Goal: Transaction & Acquisition: Download file/media

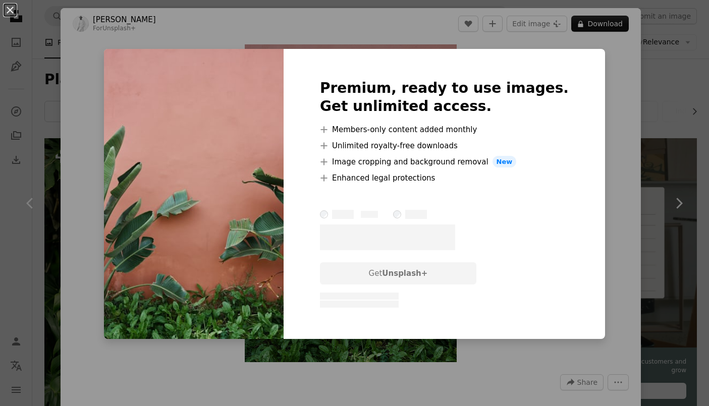
scroll to position [509, 0]
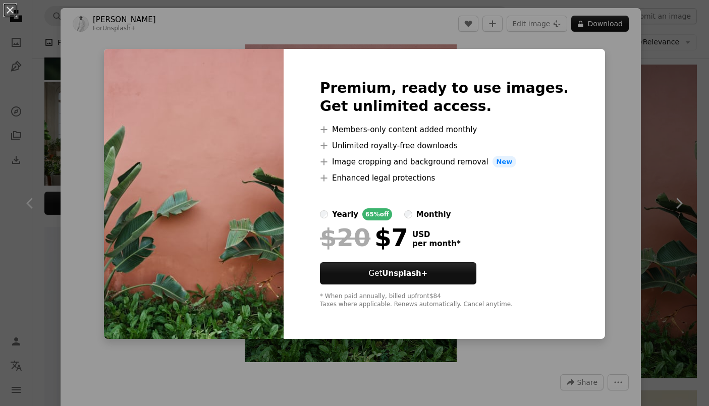
click at [680, 92] on div "An X shape Premium, ready to use images. Get unlimited access. A plus sign Memb…" at bounding box center [354, 203] width 709 height 406
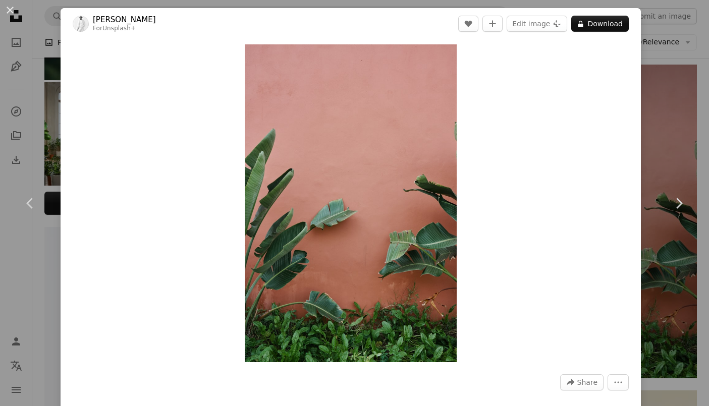
click at [684, 78] on div "An X shape Chevron left Chevron right [PERSON_NAME] For Unsplash+ A heart A plu…" at bounding box center [354, 203] width 709 height 406
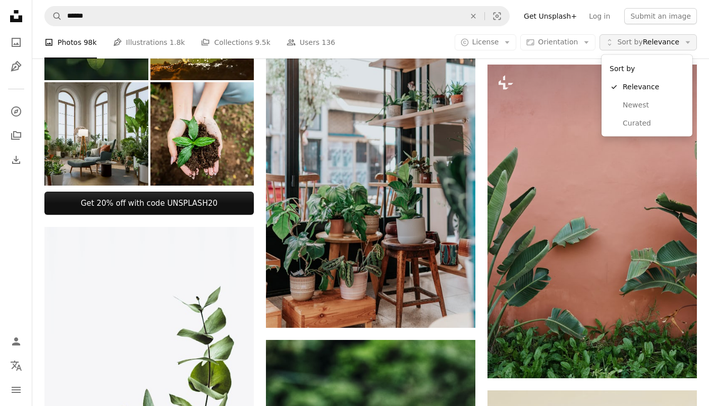
click at [657, 39] on span "Sort by Relevance" at bounding box center [648, 42] width 62 height 10
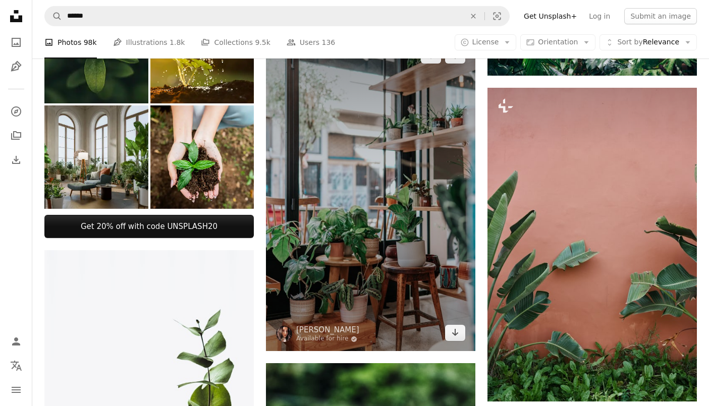
scroll to position [469, 0]
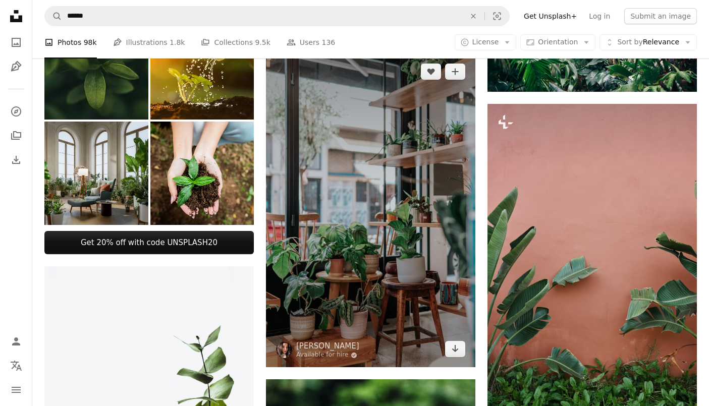
click at [444, 221] on img at bounding box center [370, 210] width 209 height 314
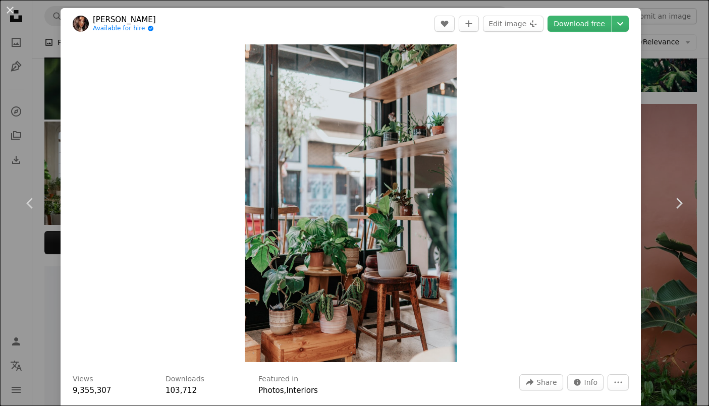
click at [683, 147] on div "An X shape Chevron left Chevron right Ceyda Çiftci Available for hire A checkma…" at bounding box center [354, 203] width 709 height 406
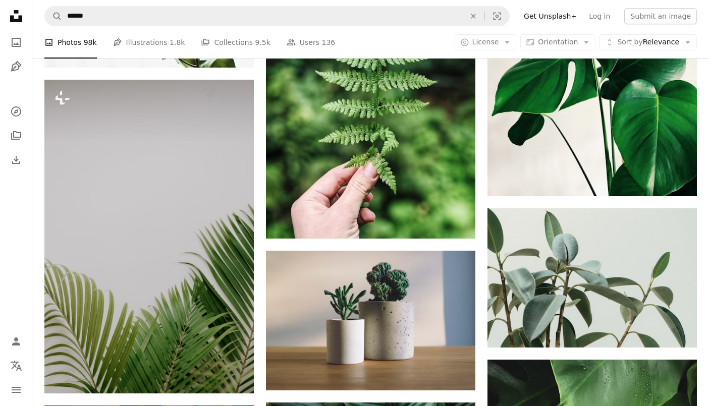
scroll to position [980, 0]
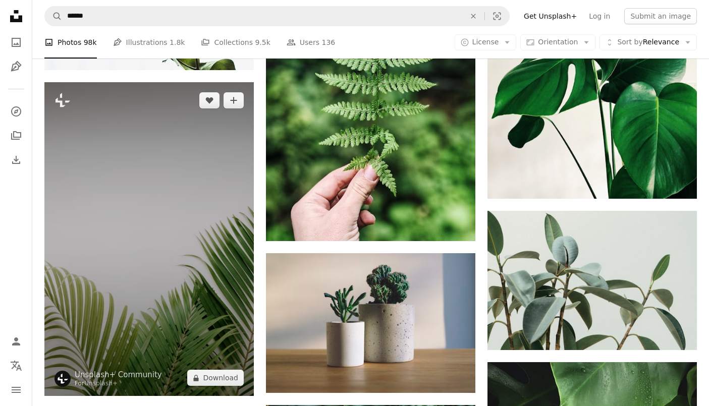
click at [188, 248] on img at bounding box center [148, 239] width 209 height 314
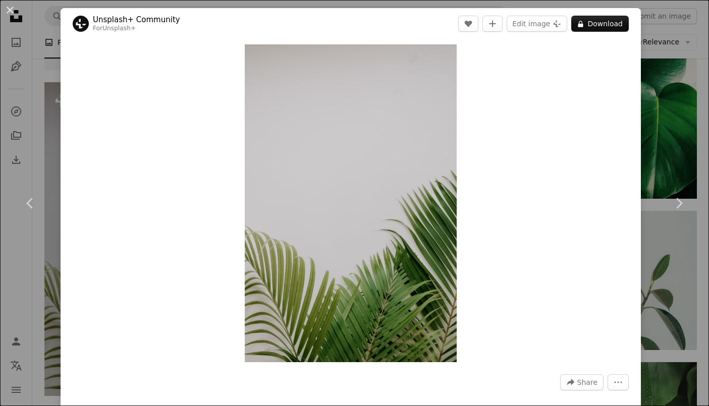
click at [653, 124] on div "An X shape Chevron left Chevron right Unsplash+ Community For Unsplash+ A heart…" at bounding box center [354, 203] width 709 height 406
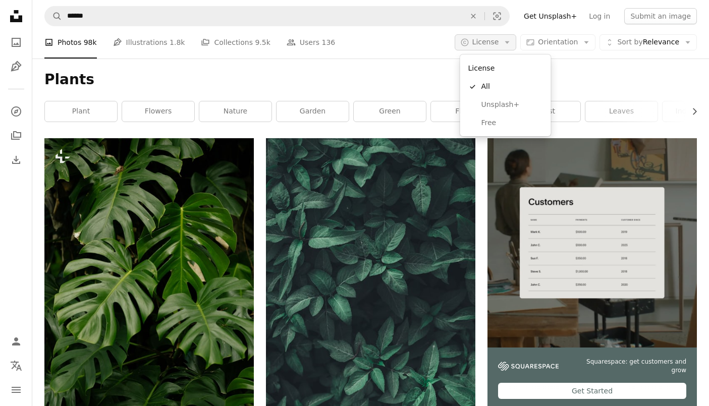
click at [505, 49] on button "A copyright icon © License Arrow down" at bounding box center [486, 42] width 62 height 16
click at [493, 118] on span "Free" at bounding box center [512, 123] width 62 height 10
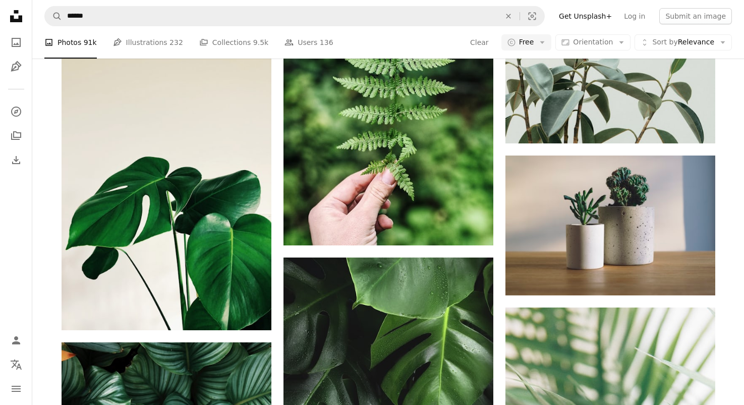
scroll to position [749, 0]
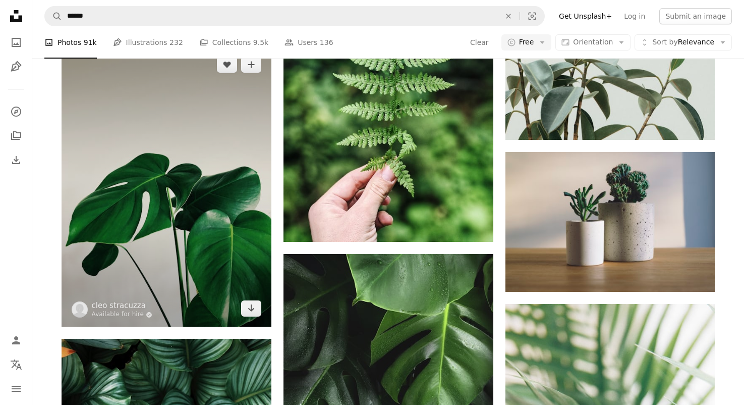
click at [204, 211] on img at bounding box center [167, 186] width 210 height 280
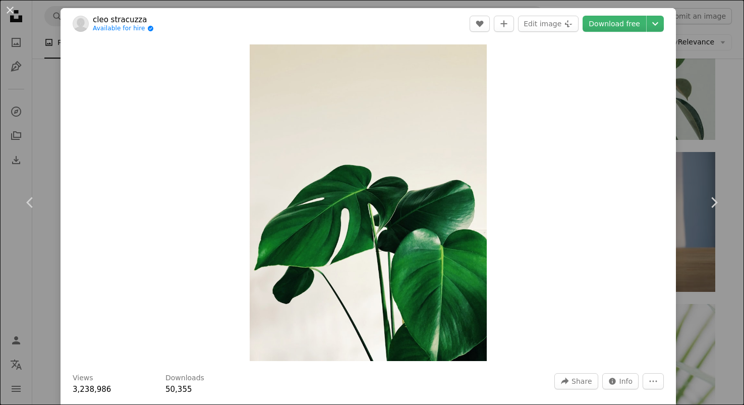
click at [35, 257] on div "An X shape Chevron left Chevron right [PERSON_NAME] Available for hire A checkm…" at bounding box center [372, 202] width 744 height 405
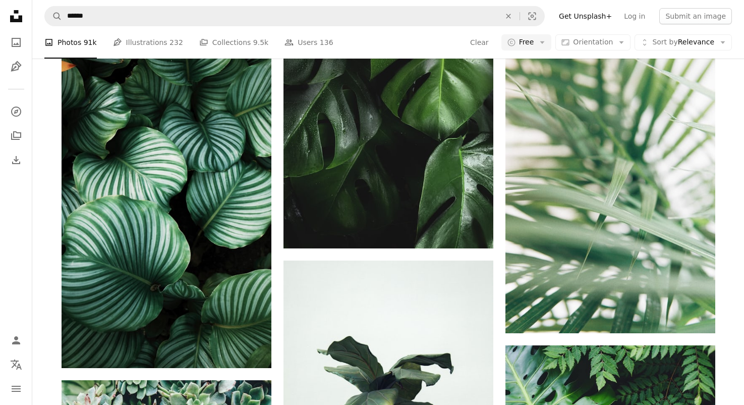
scroll to position [1038, 0]
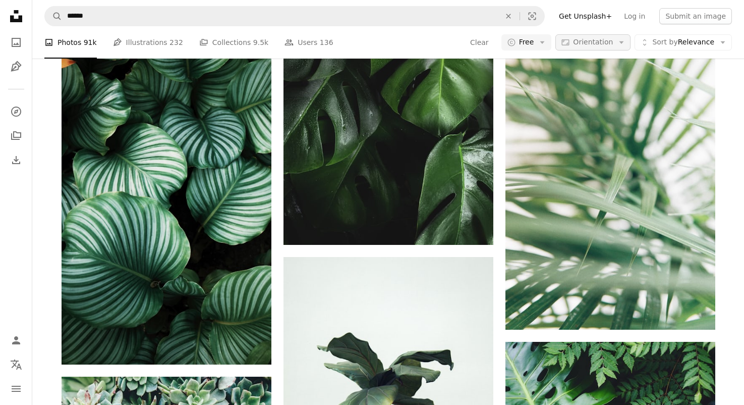
click at [627, 34] on div "A photo Photos 91k Pen Tool Illustrations 232 A stack of folders Collections 9.…" at bounding box center [388, 42] width 688 height 32
click at [620, 42] on icon "Arrow down" at bounding box center [621, 42] width 9 height 9
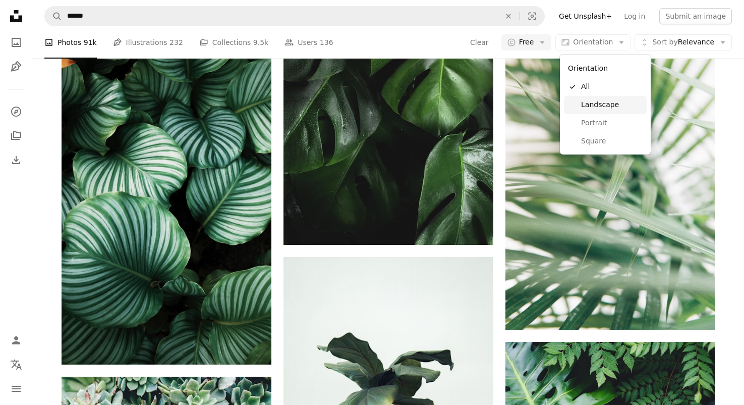
click at [600, 104] on span "Landscape" at bounding box center [612, 105] width 62 height 10
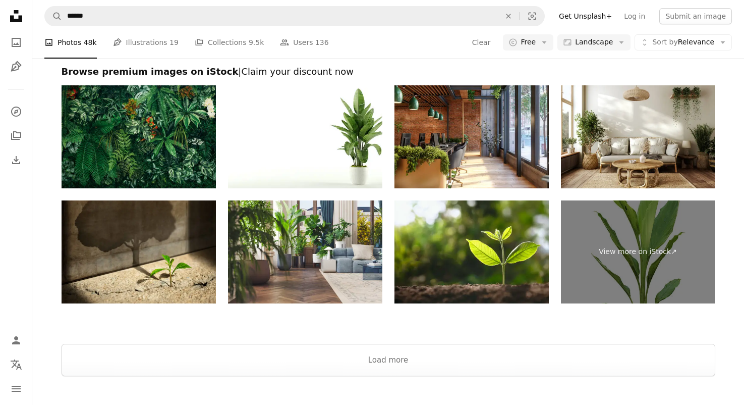
scroll to position [1388, 0]
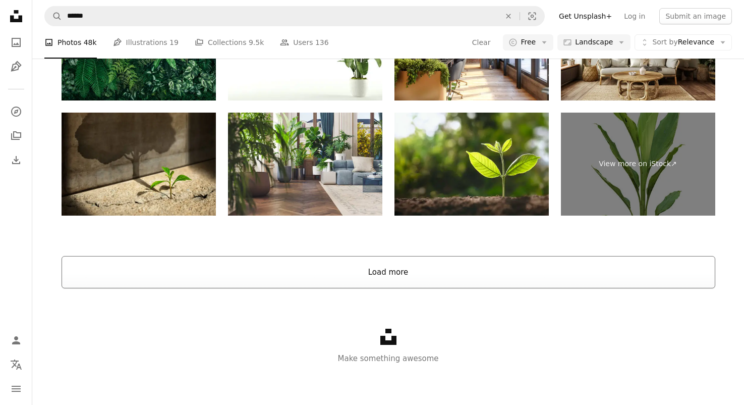
click at [266, 271] on button "Load more" at bounding box center [389, 272] width 654 height 32
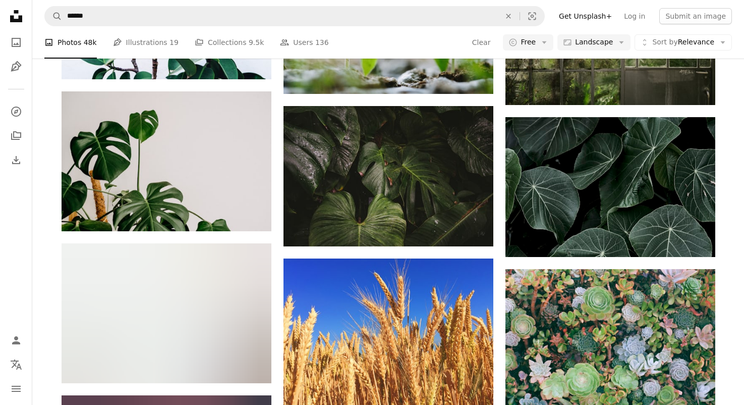
scroll to position [3354, 0]
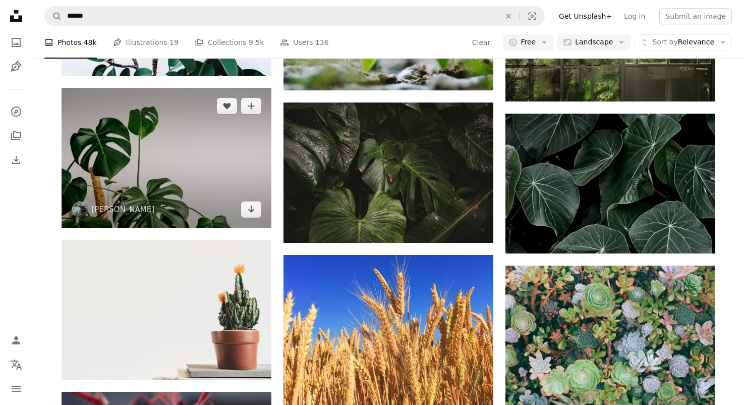
click at [219, 161] on img at bounding box center [167, 158] width 210 height 140
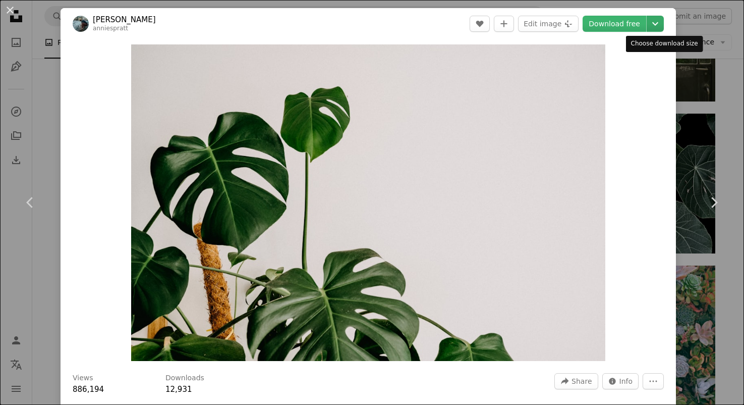
click at [660, 26] on icon "Chevron down" at bounding box center [655, 24] width 16 height 12
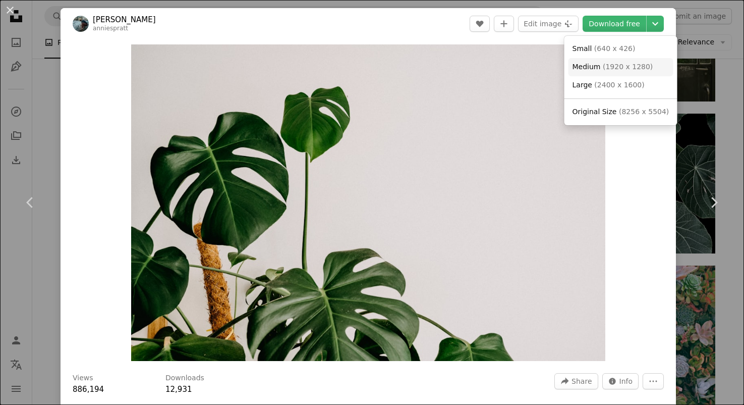
click at [639, 70] on span "( 1920 x 1280 )" at bounding box center [628, 67] width 50 height 8
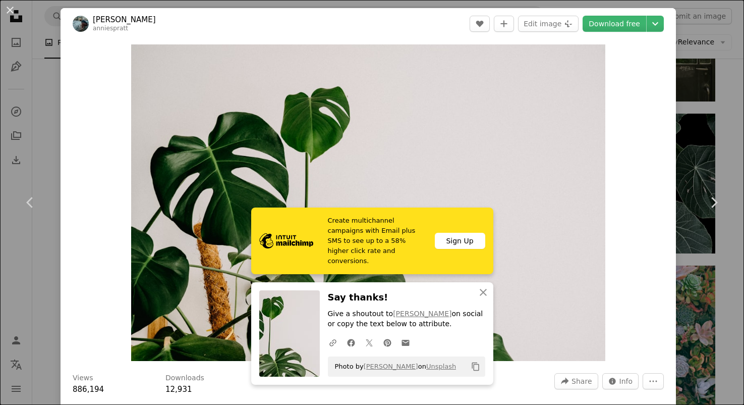
click at [38, 103] on div "An X shape Chevron left Chevron right [PERSON_NAME] anniespratt A heart A plus …" at bounding box center [372, 202] width 744 height 405
